Goal: Information Seeking & Learning: Learn about a topic

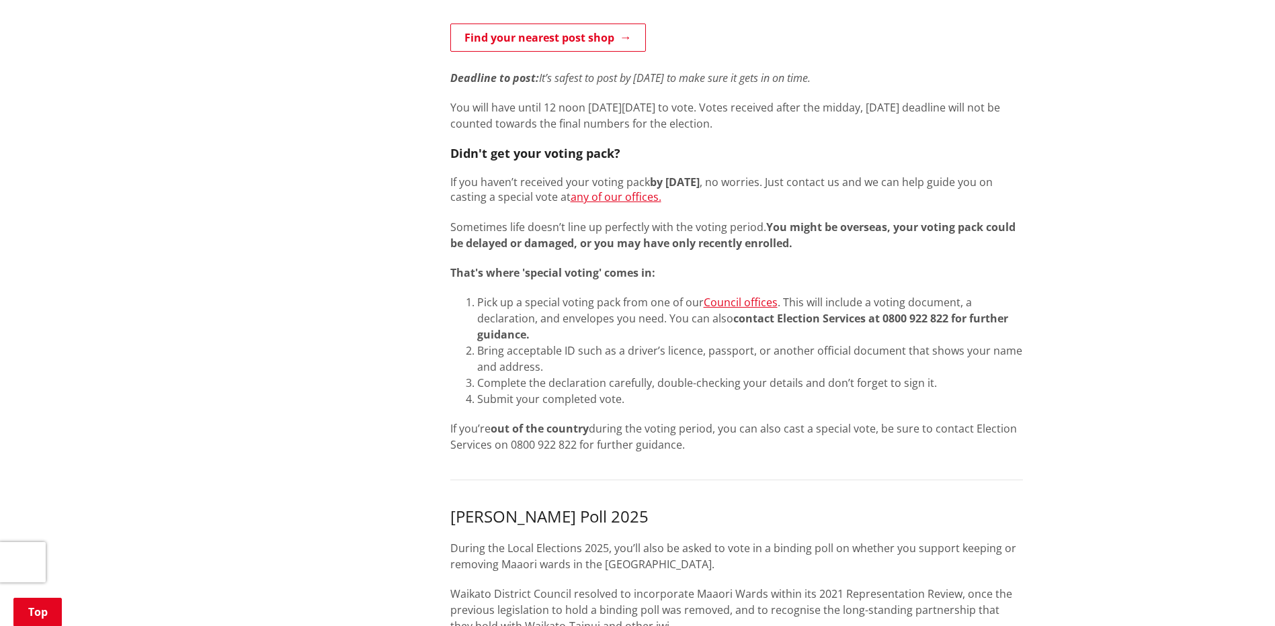
scroll to position [1008, 0]
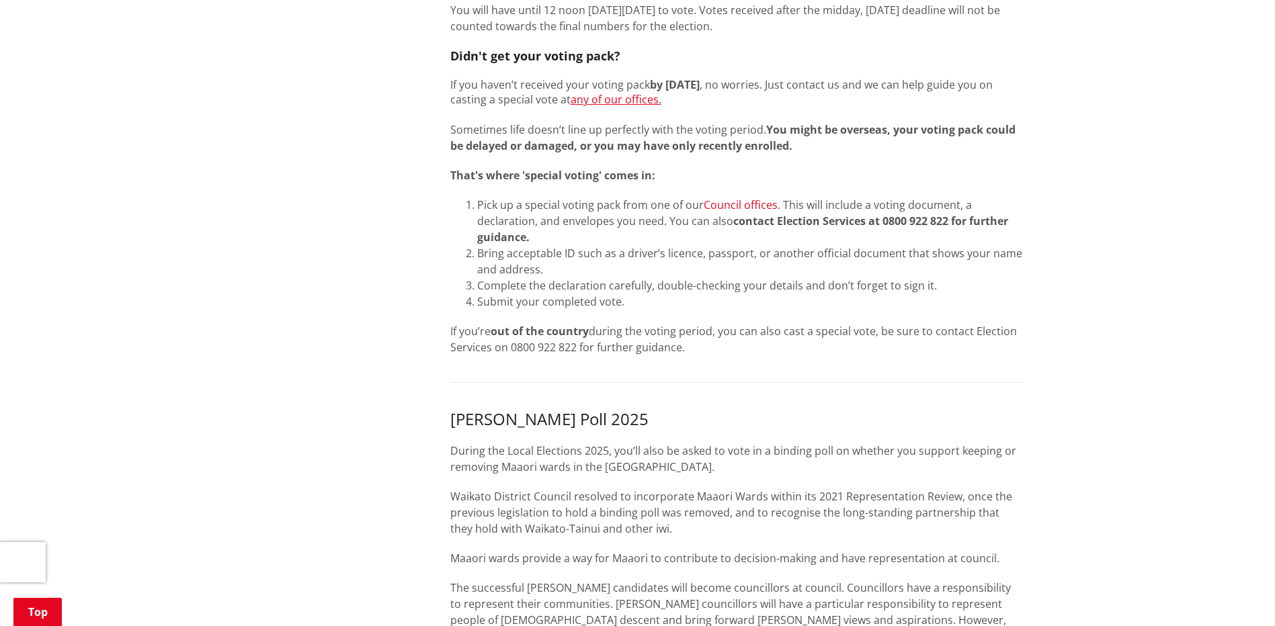
click at [728, 202] on link "Council offices" at bounding box center [741, 205] width 74 height 15
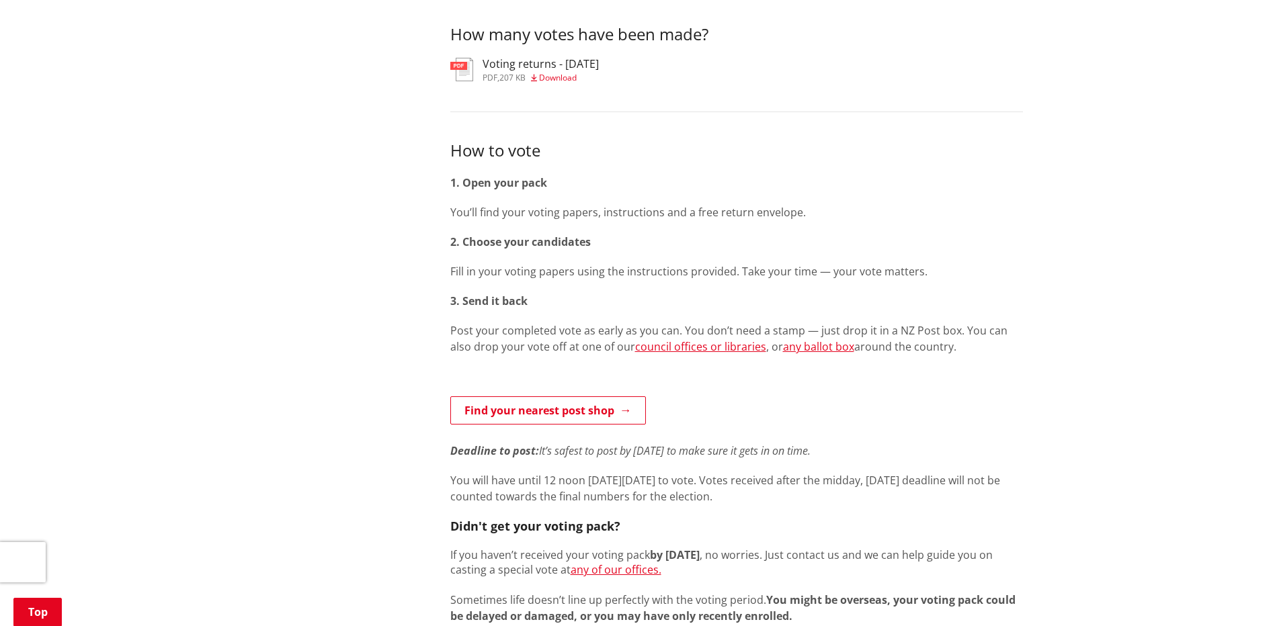
scroll to position [134, 0]
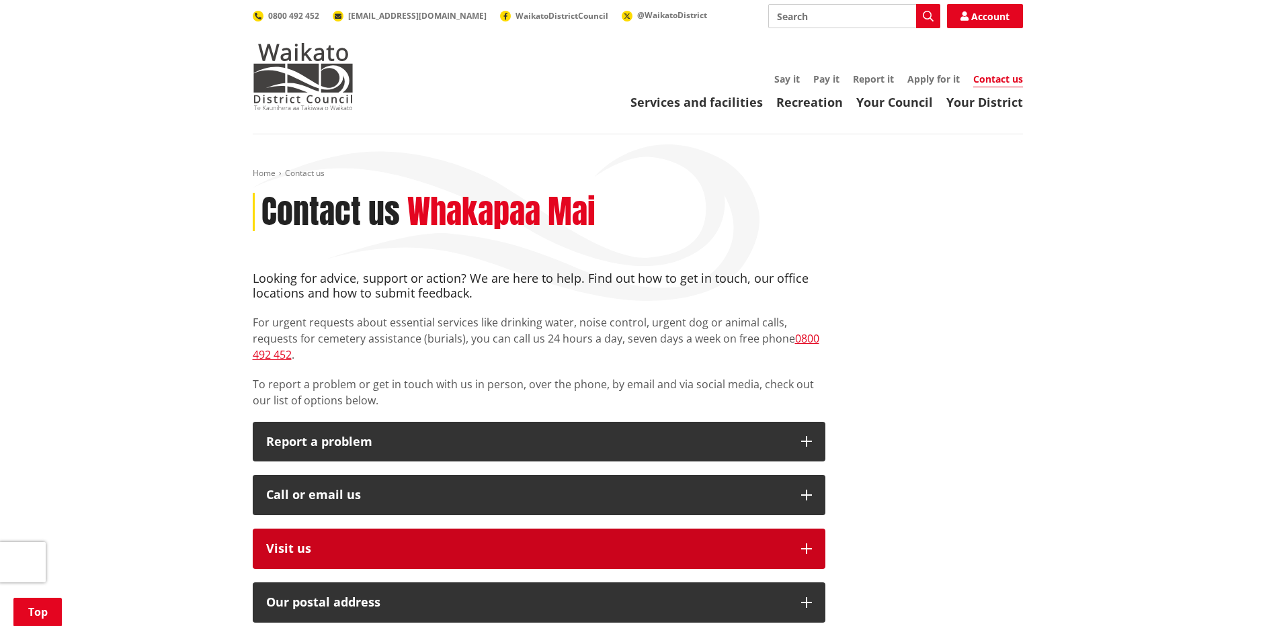
scroll to position [269, 0]
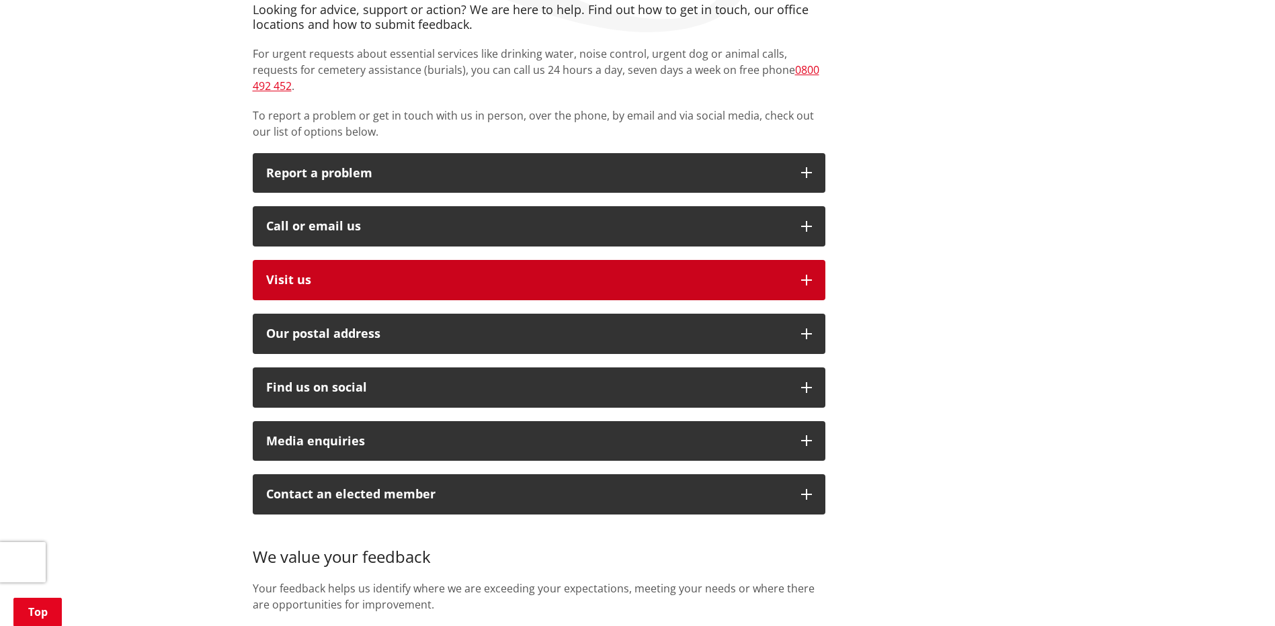
click at [266, 274] on p "Visit us" at bounding box center [526, 280] width 521 height 13
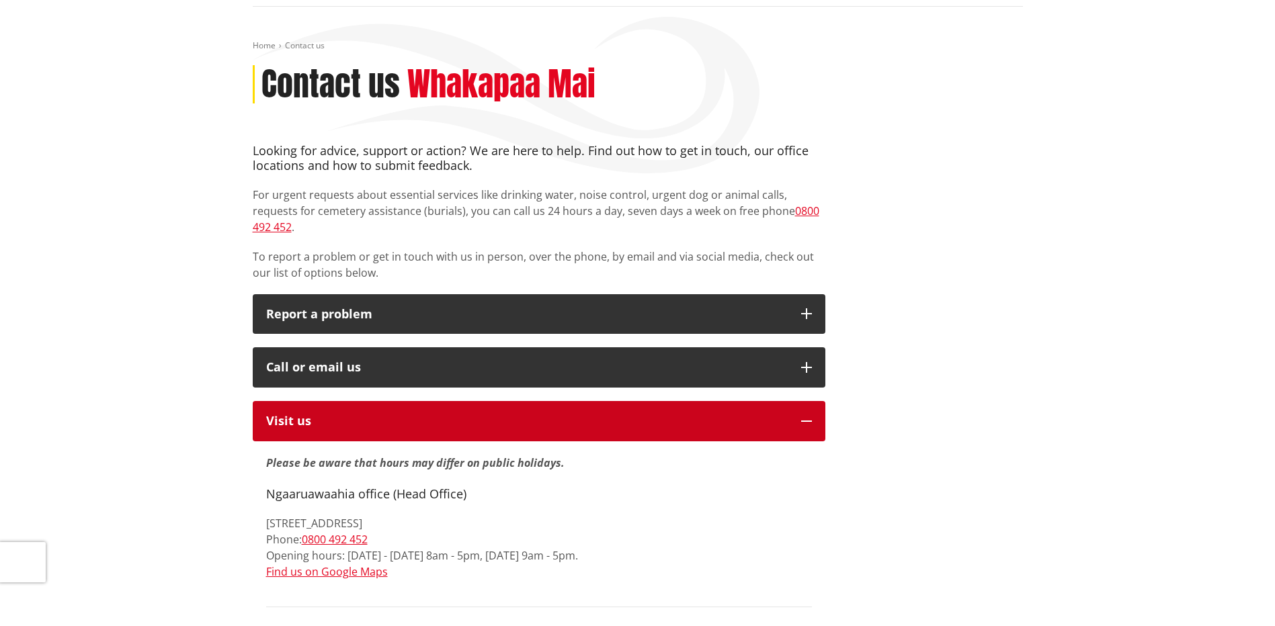
scroll to position [0, 0]
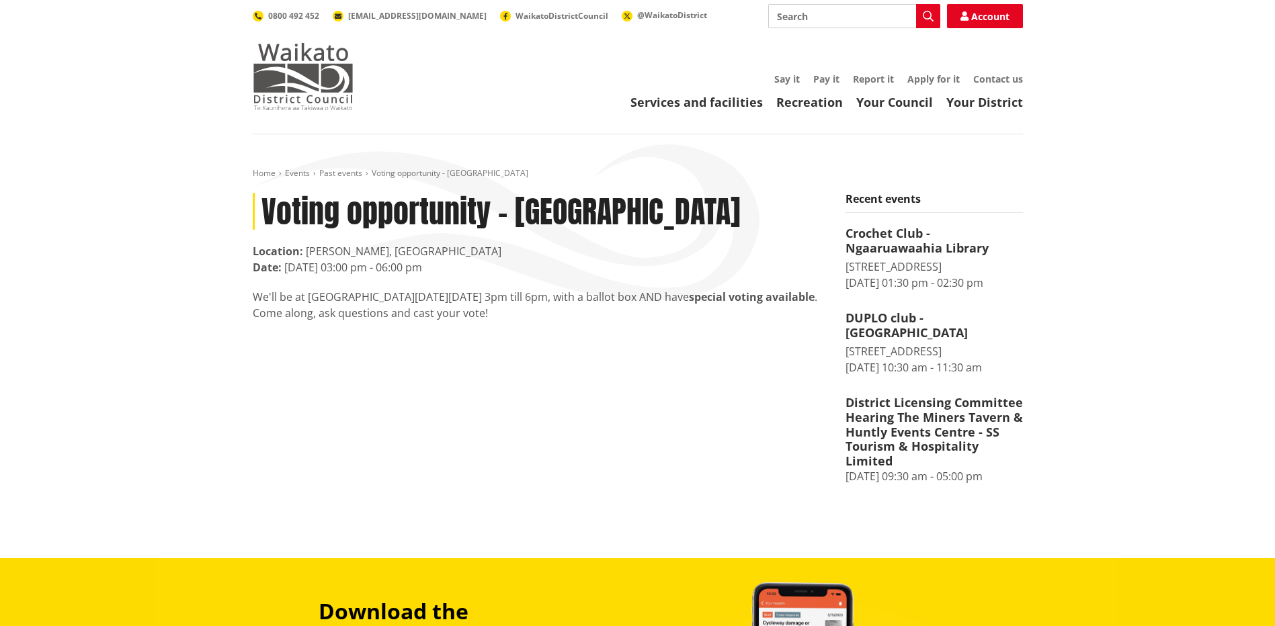
click at [331, 86] on img at bounding box center [303, 76] width 101 height 67
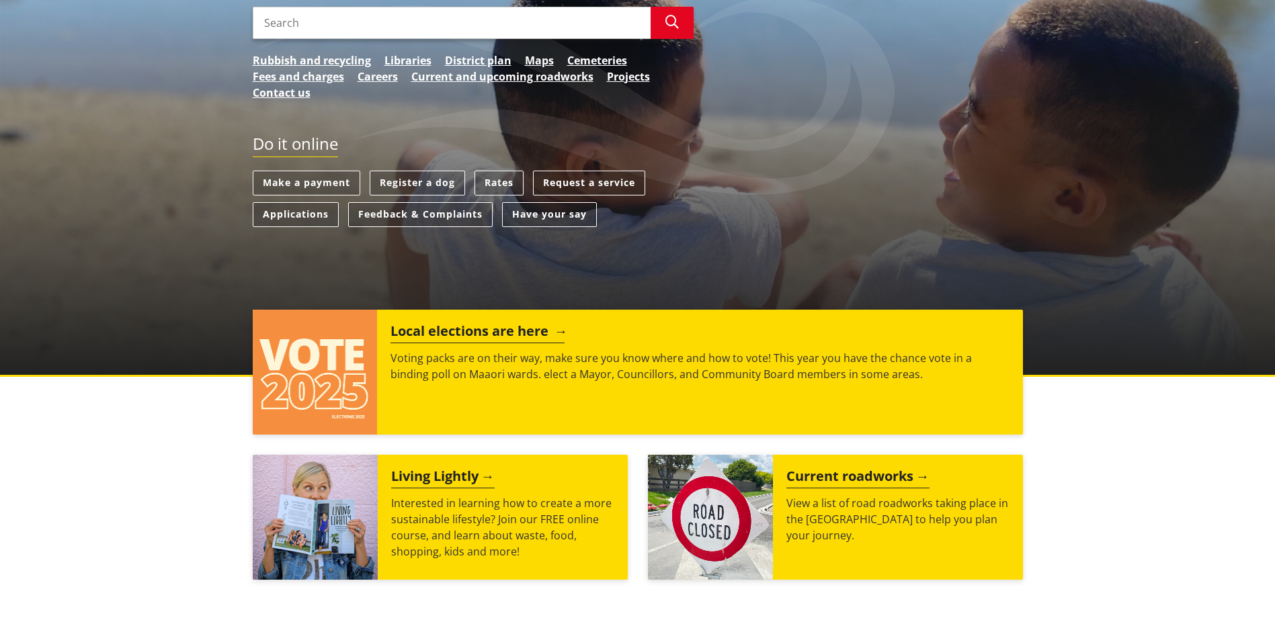
scroll to position [269, 0]
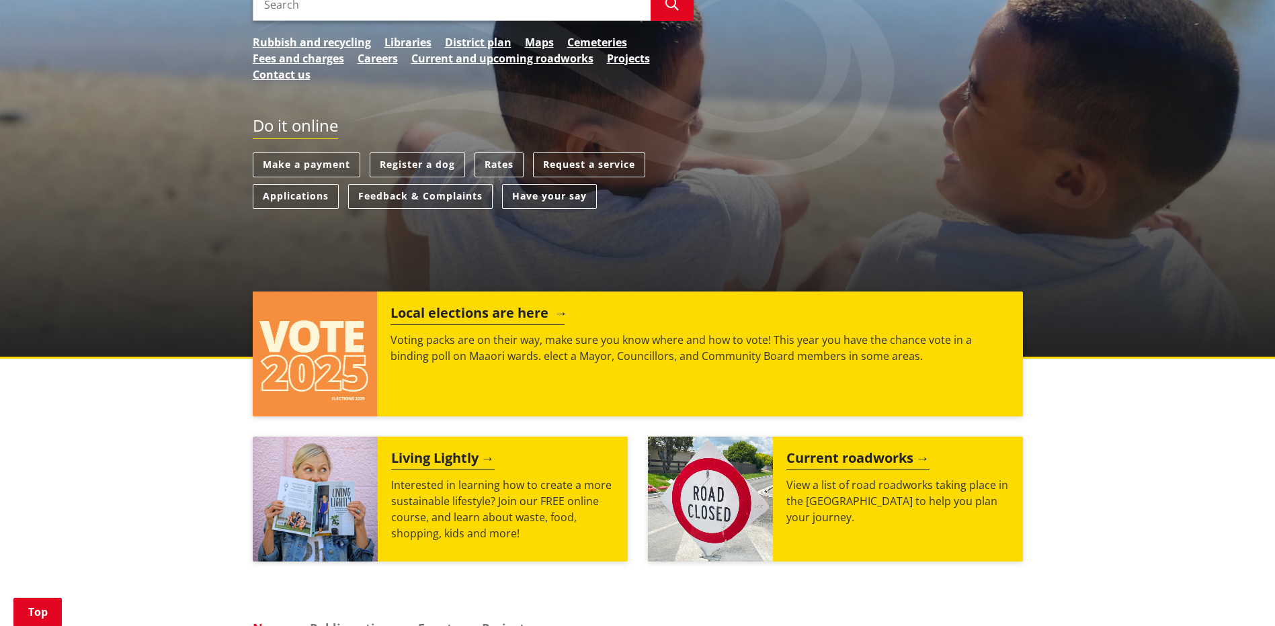
click at [518, 317] on h2 "Local elections are here" at bounding box center [477, 315] width 174 height 20
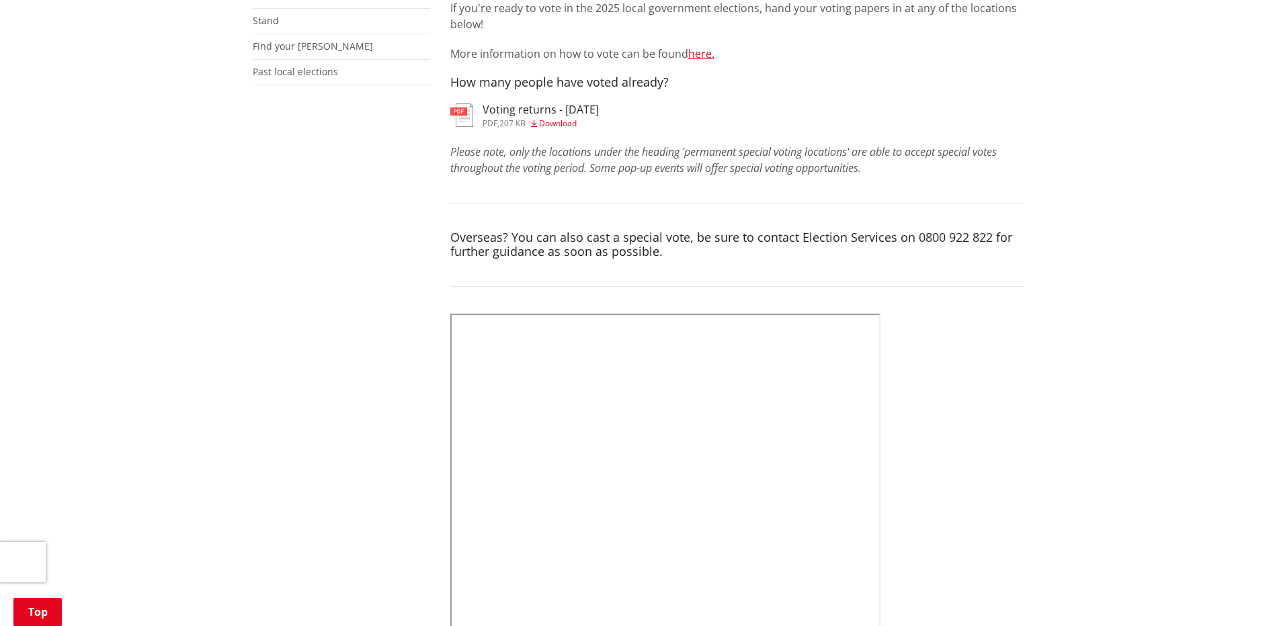
scroll to position [605, 0]
